Goal: Transaction & Acquisition: Download file/media

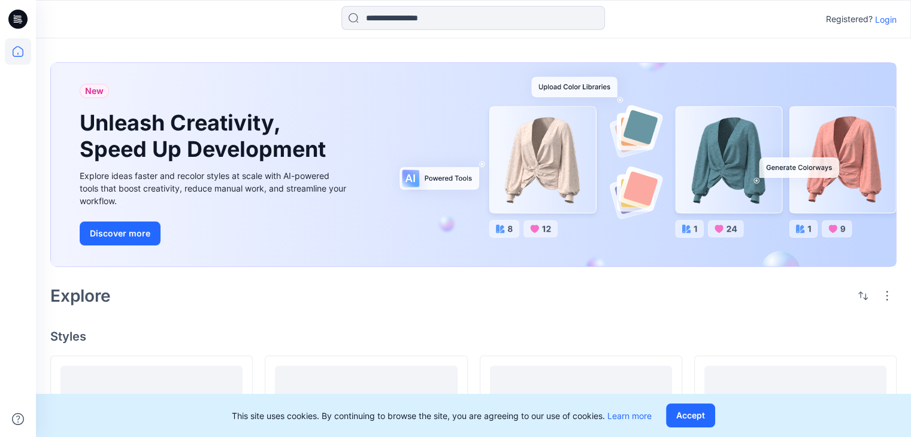
click at [882, 20] on p "Login" at bounding box center [886, 19] width 22 height 13
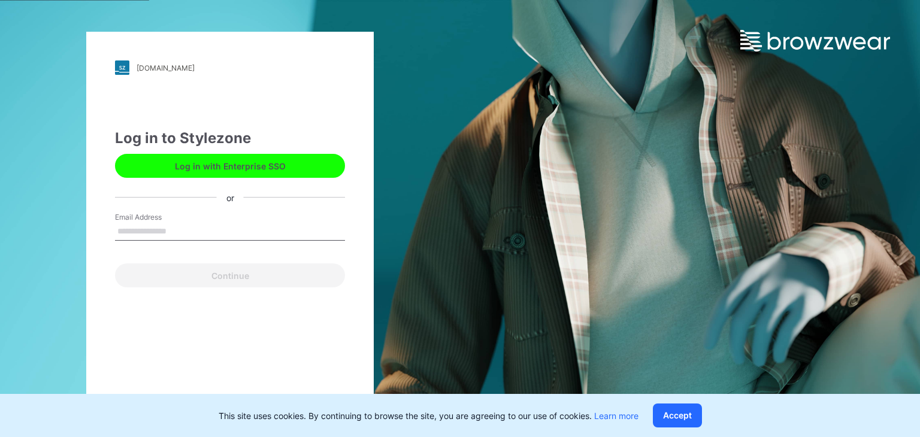
click at [219, 223] on input "Email Address" at bounding box center [230, 232] width 230 height 18
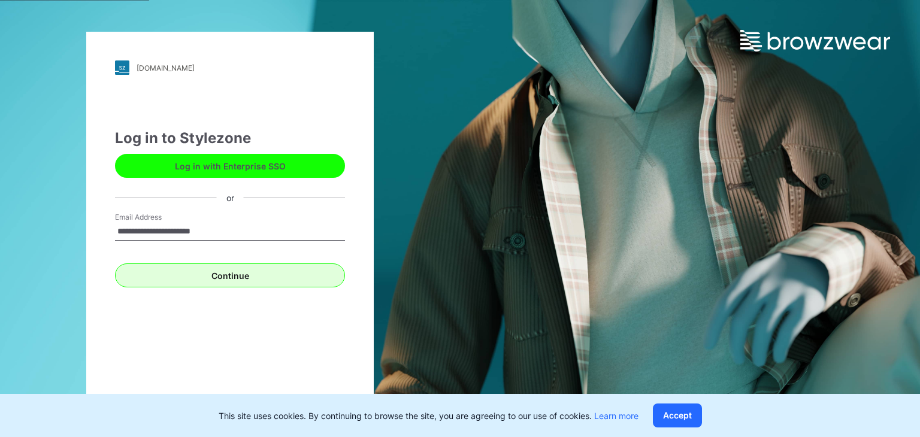
type input "**********"
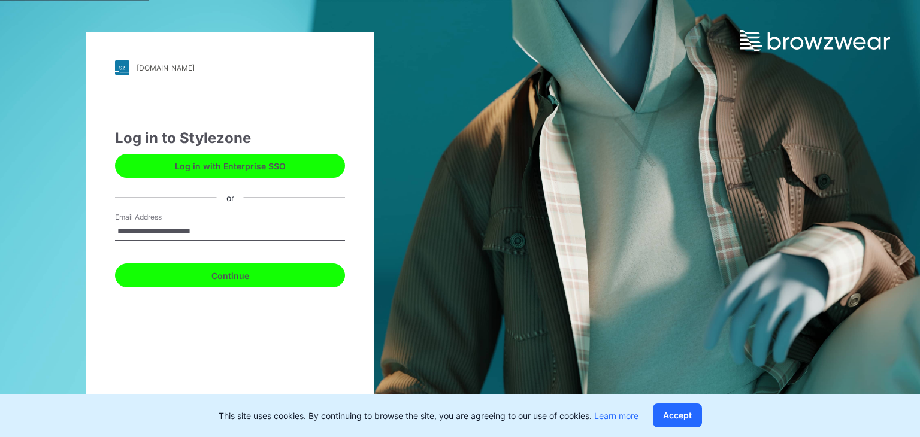
click at [228, 279] on button "Continue" at bounding box center [230, 276] width 230 height 24
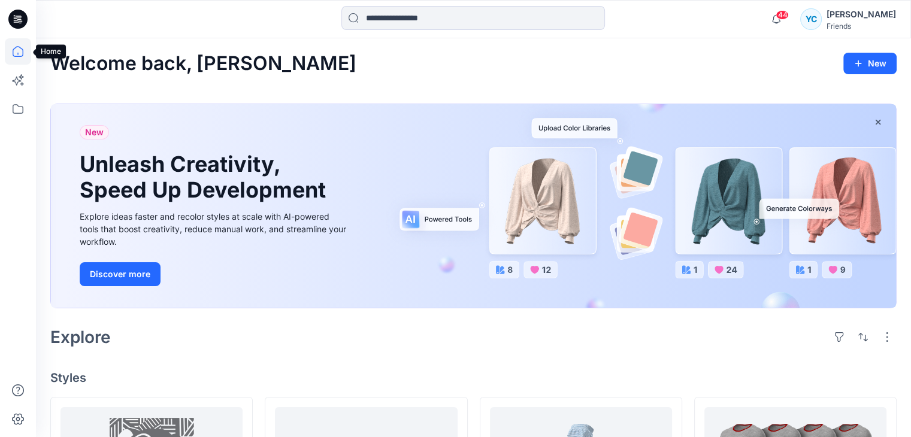
click at [22, 49] on icon at bounding box center [18, 51] width 11 height 11
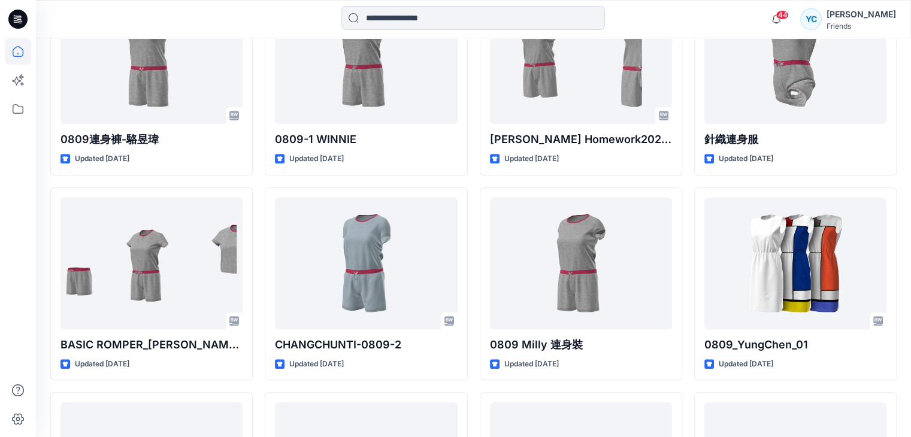
scroll to position [380, 0]
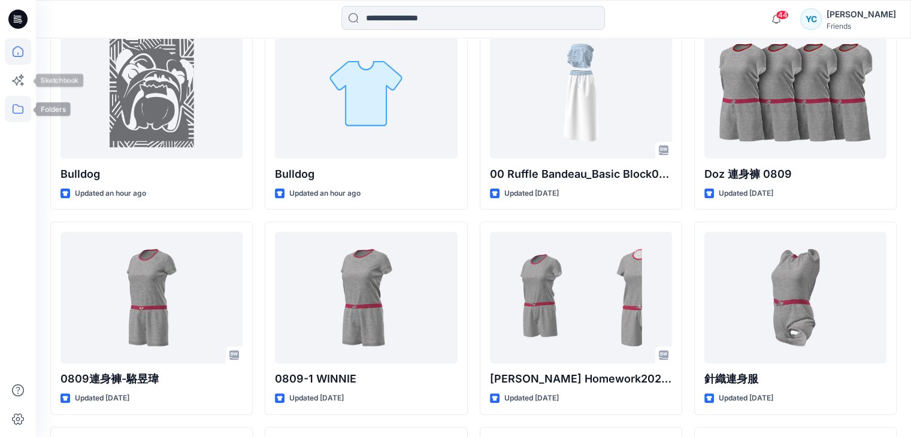
click at [5, 104] on icon at bounding box center [18, 109] width 26 height 26
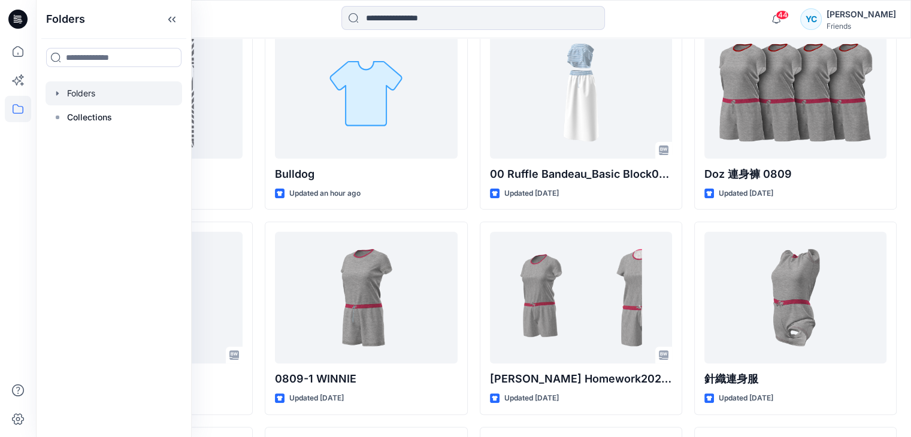
click at [55, 95] on icon "button" at bounding box center [58, 94] width 10 height 10
click at [84, 108] on div at bounding box center [114, 117] width 137 height 24
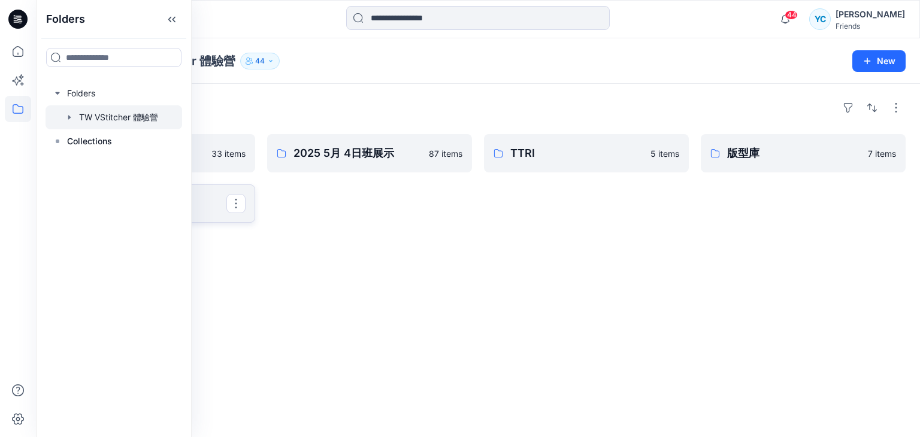
click at [216, 207] on p "素材" at bounding box center [152, 203] width 150 height 17
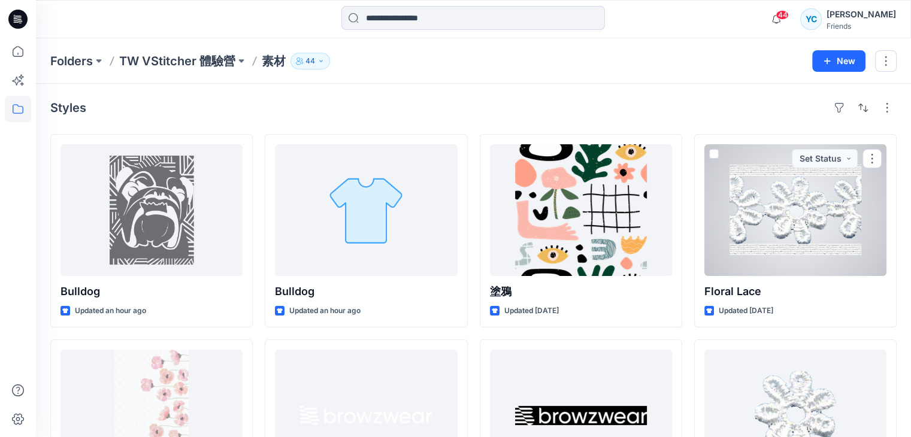
scroll to position [60, 0]
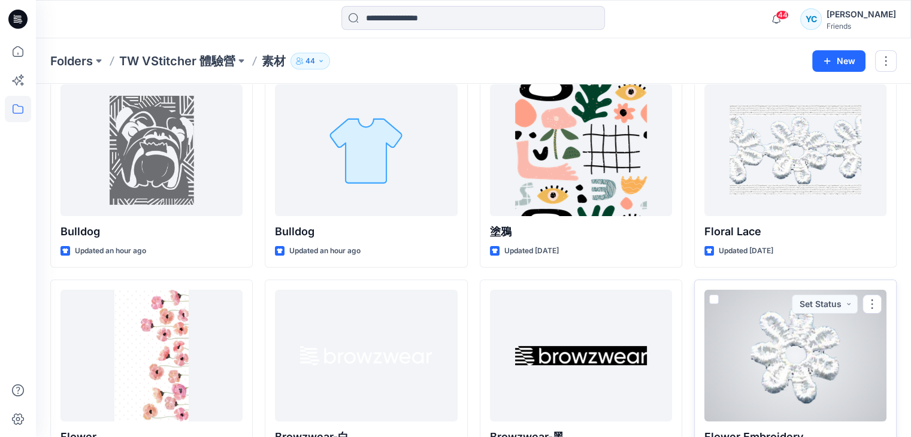
click at [799, 325] on div at bounding box center [795, 356] width 182 height 132
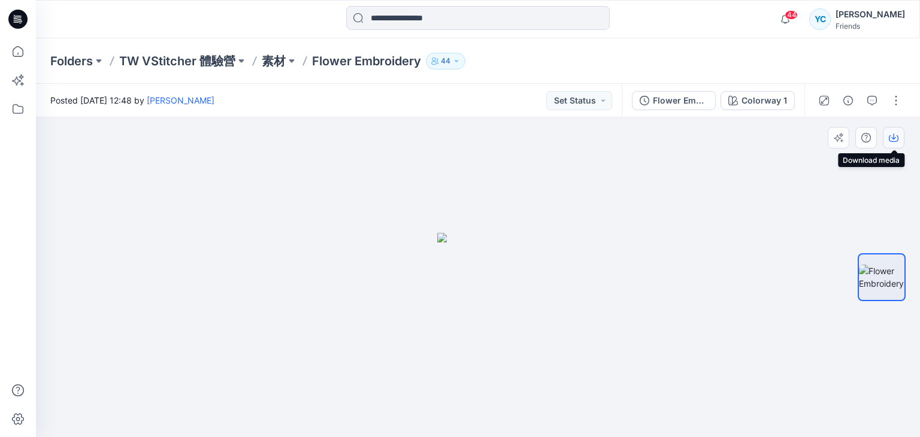
click at [895, 140] on icon "button" at bounding box center [894, 138] width 10 height 10
